Goal: Task Accomplishment & Management: Complete application form

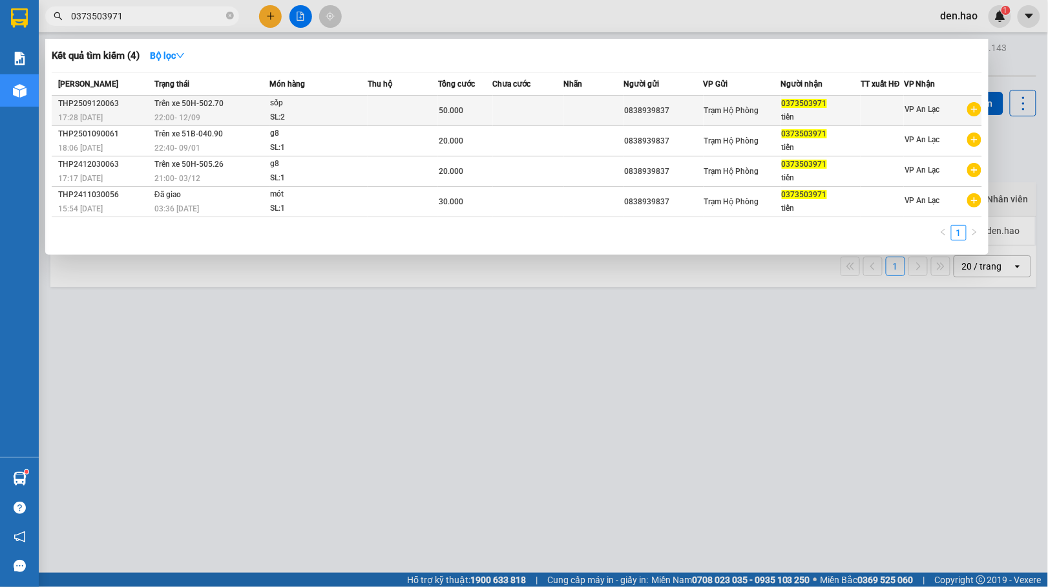
type input "0373503971"
click at [894, 107] on div at bounding box center [882, 111] width 42 height 14
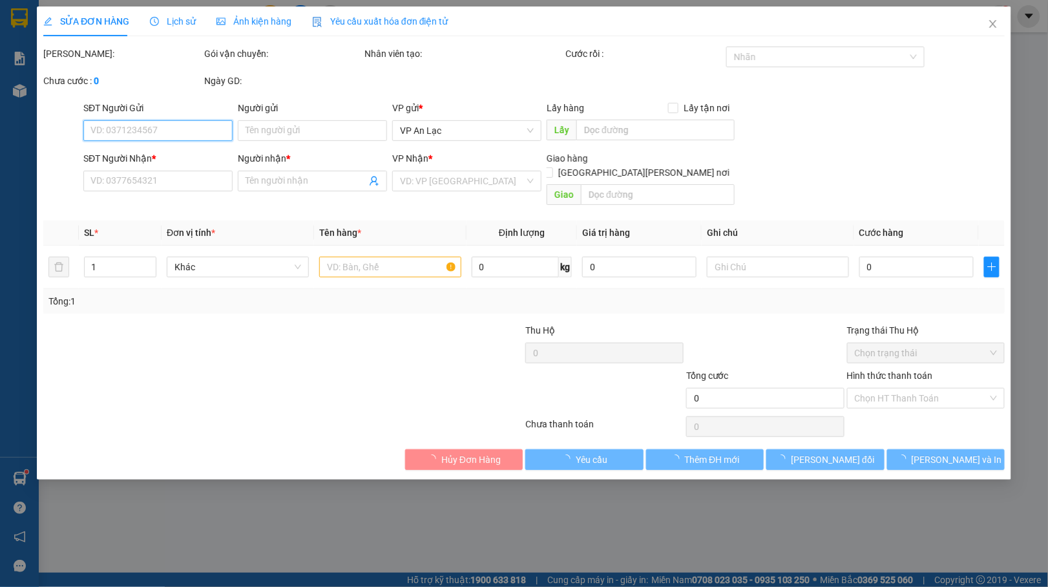
type input "0838939837"
type input "0373503971"
type input "tiến"
type input "50.000"
type input "0"
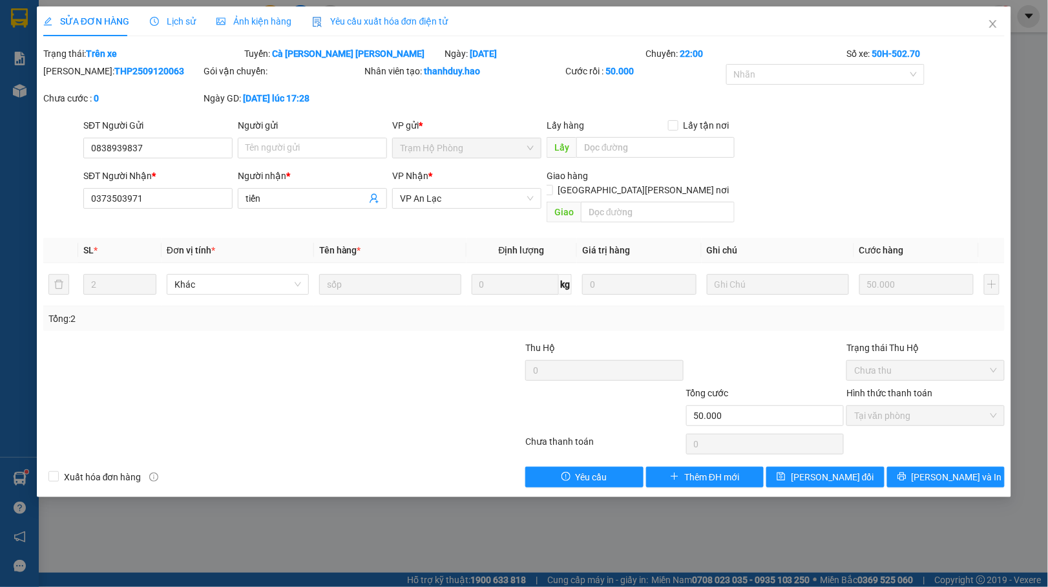
click at [244, 21] on span "Ảnh kiện hàng" at bounding box center [253, 21] width 75 height 10
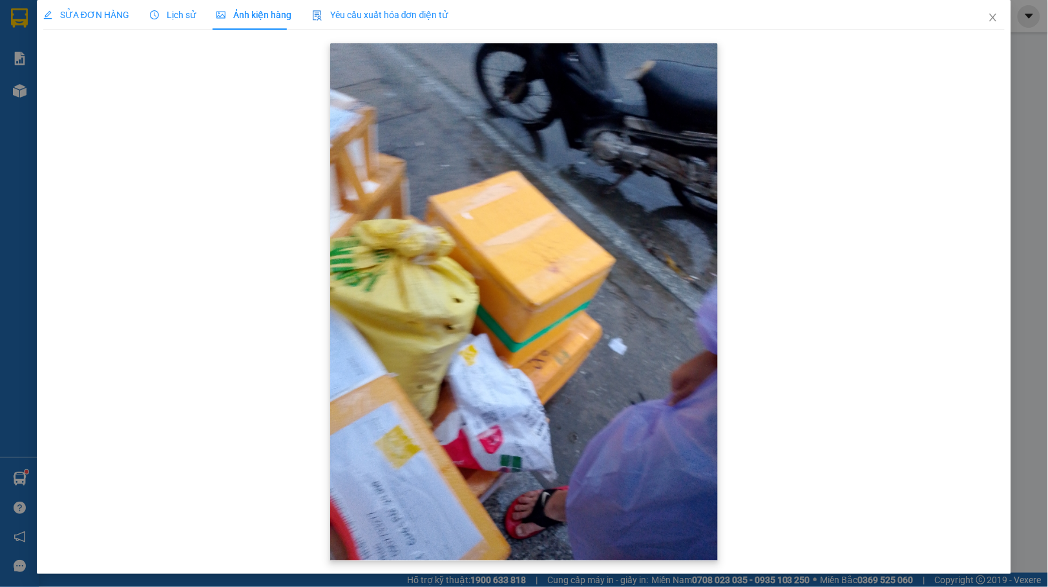
scroll to position [8, 0]
